Goal: Task Accomplishment & Management: Manage account settings

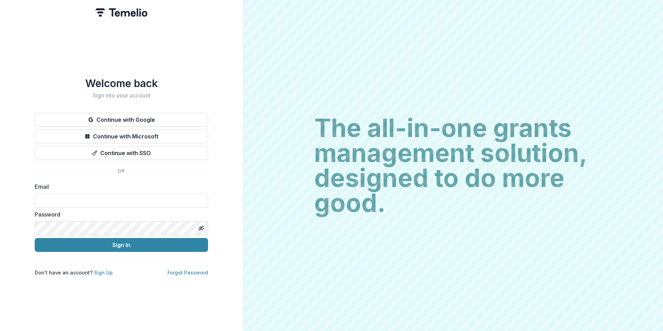
type input "**********"
click at [118, 240] on button "Sign In" at bounding box center [121, 245] width 173 height 14
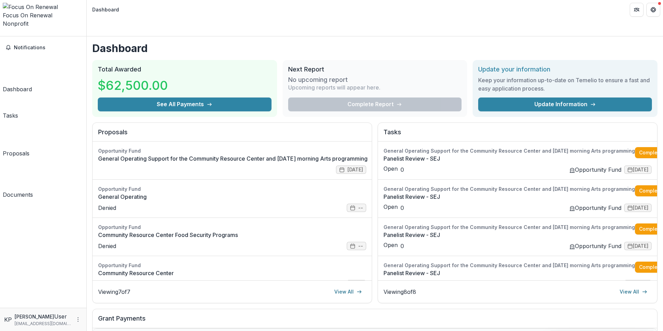
click at [154, 154] on link "General Operating Support for the Community Resource Center and [DATE] morning …" at bounding box center [232, 158] width 269 height 8
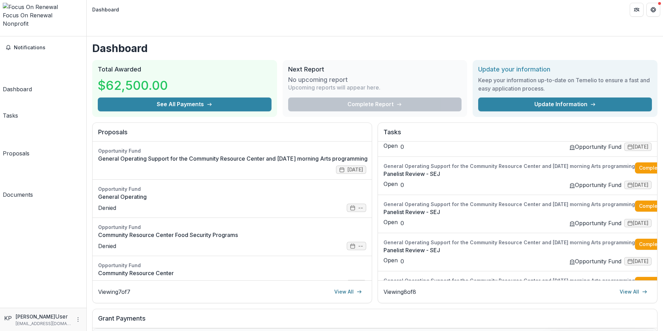
scroll to position [139, 0]
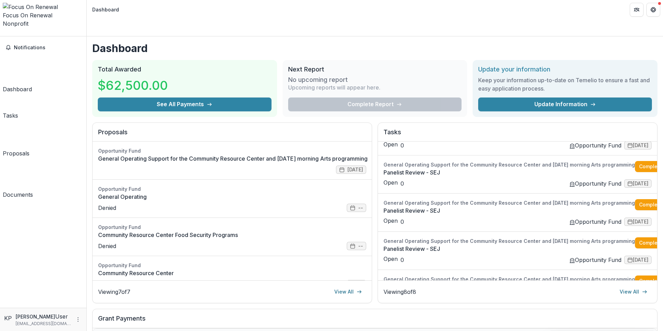
click at [465, 172] on link "Panelist Review - SEJ" at bounding box center [508, 172] width 251 height 8
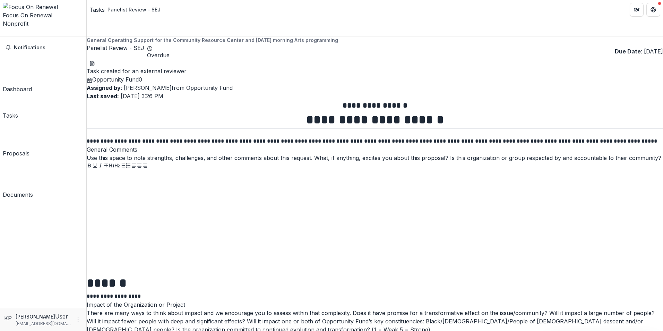
type input "*******"
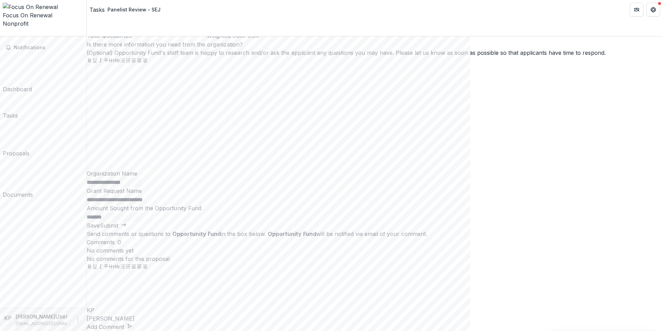
scroll to position [741, 0]
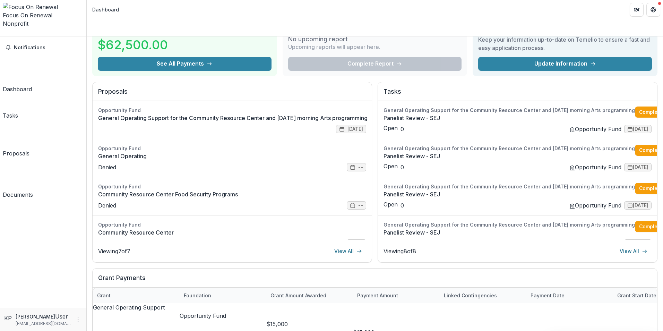
scroll to position [6, 0]
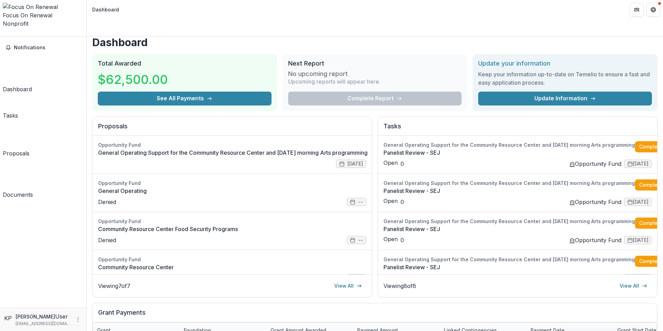
click at [622, 280] on link "View All" at bounding box center [633, 285] width 36 height 11
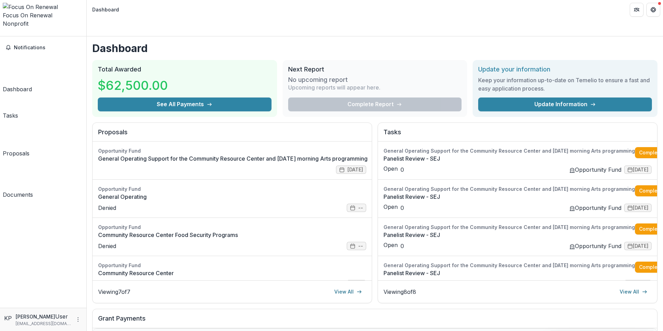
click at [223, 154] on link "General Operating Support for the Community Resource Center and [DATE] morning …" at bounding box center [232, 158] width 269 height 8
click at [154, 154] on link "General Operating Support for the Community Resource Center and [DATE] morning …" at bounding box center [232, 158] width 269 height 8
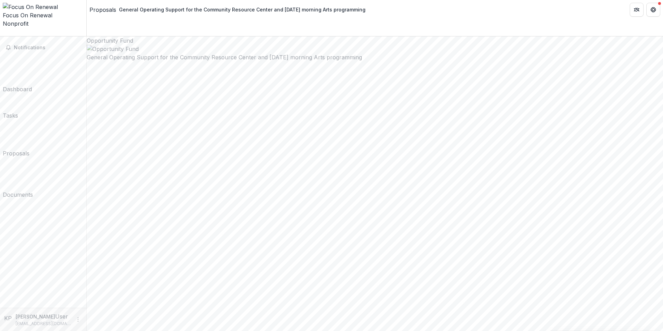
scroll to position [35, 0]
click at [18, 96] on link "Tasks" at bounding box center [10, 108] width 15 height 24
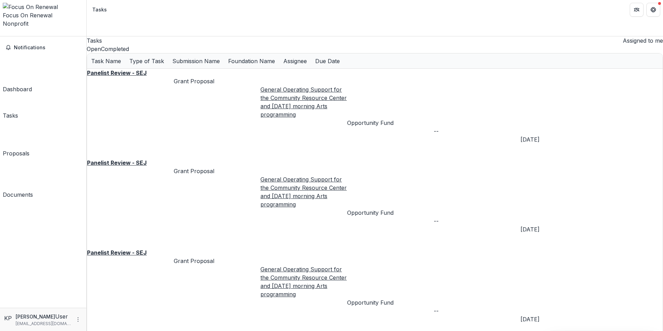
click at [23, 85] on div "Dashboard" at bounding box center [17, 89] width 29 height 8
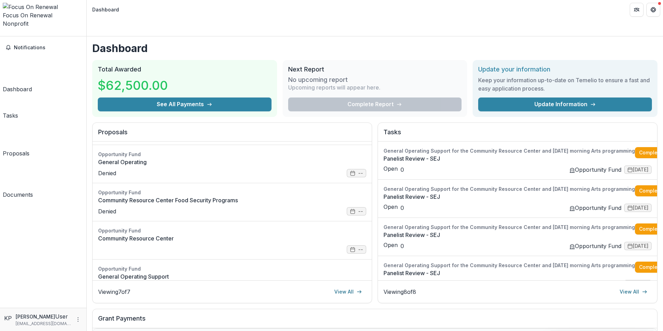
click at [196, 97] on button "See All Payments" at bounding box center [185, 104] width 174 height 14
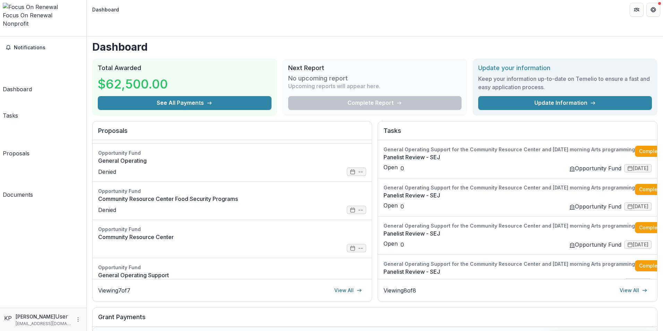
scroll to position [0, 0]
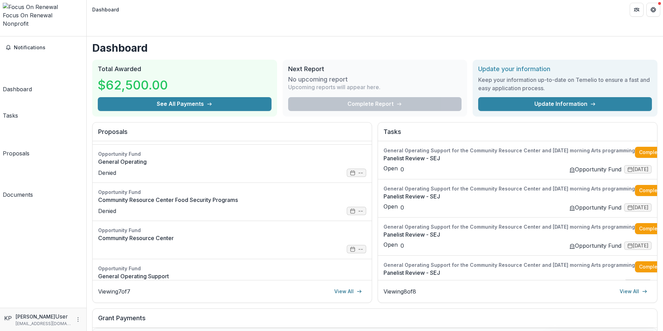
click at [221, 97] on button "See All Payments" at bounding box center [185, 104] width 174 height 14
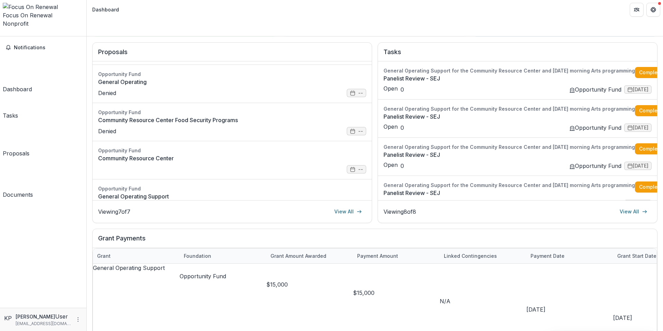
scroll to position [70, 0]
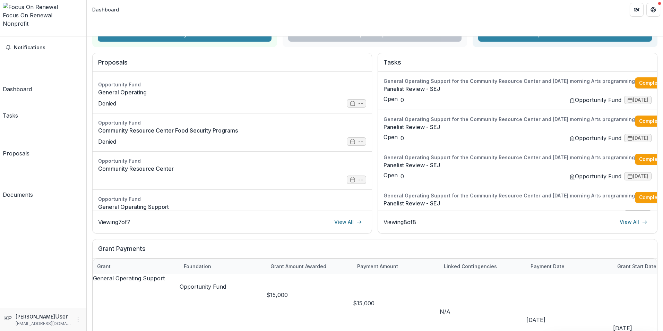
click at [128, 88] on link "General Operating" at bounding box center [232, 92] width 268 height 8
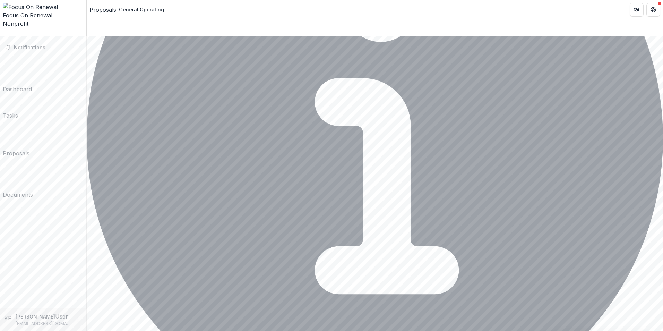
scroll to position [1976, 0]
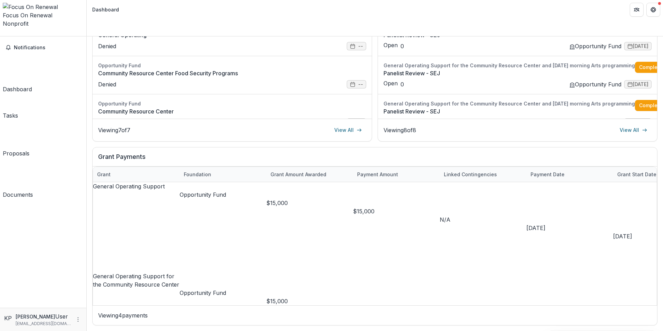
scroll to position [145, 0]
